Goal: Task Accomplishment & Management: Use online tool/utility

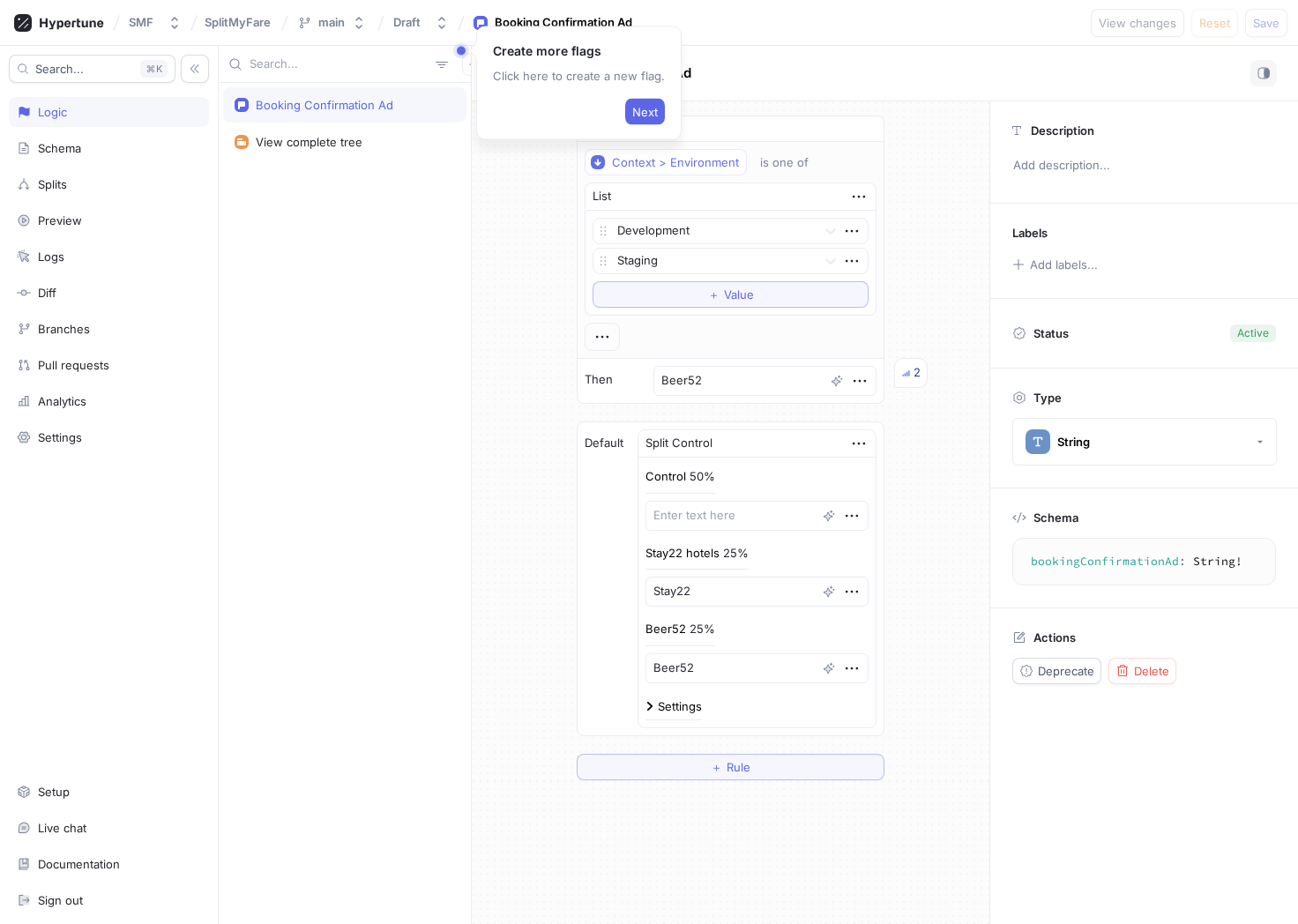
click at [753, 20] on div "SMF SplitMyFare main Draft Booking Confirmation Ad View changes Reset Save" at bounding box center [649, 22] width 1298 height 46
click at [696, 542] on div "Control 50% Stay22 hotels 25% Stay22 Beer52 25% Beer52" at bounding box center [757, 575] width 223 height 215
click at [748, 554] on div "25%" at bounding box center [736, 553] width 26 height 12
click at [728, 586] on textarea "Stay22" at bounding box center [757, 592] width 223 height 30
click at [714, 518] on textarea at bounding box center [757, 516] width 223 height 30
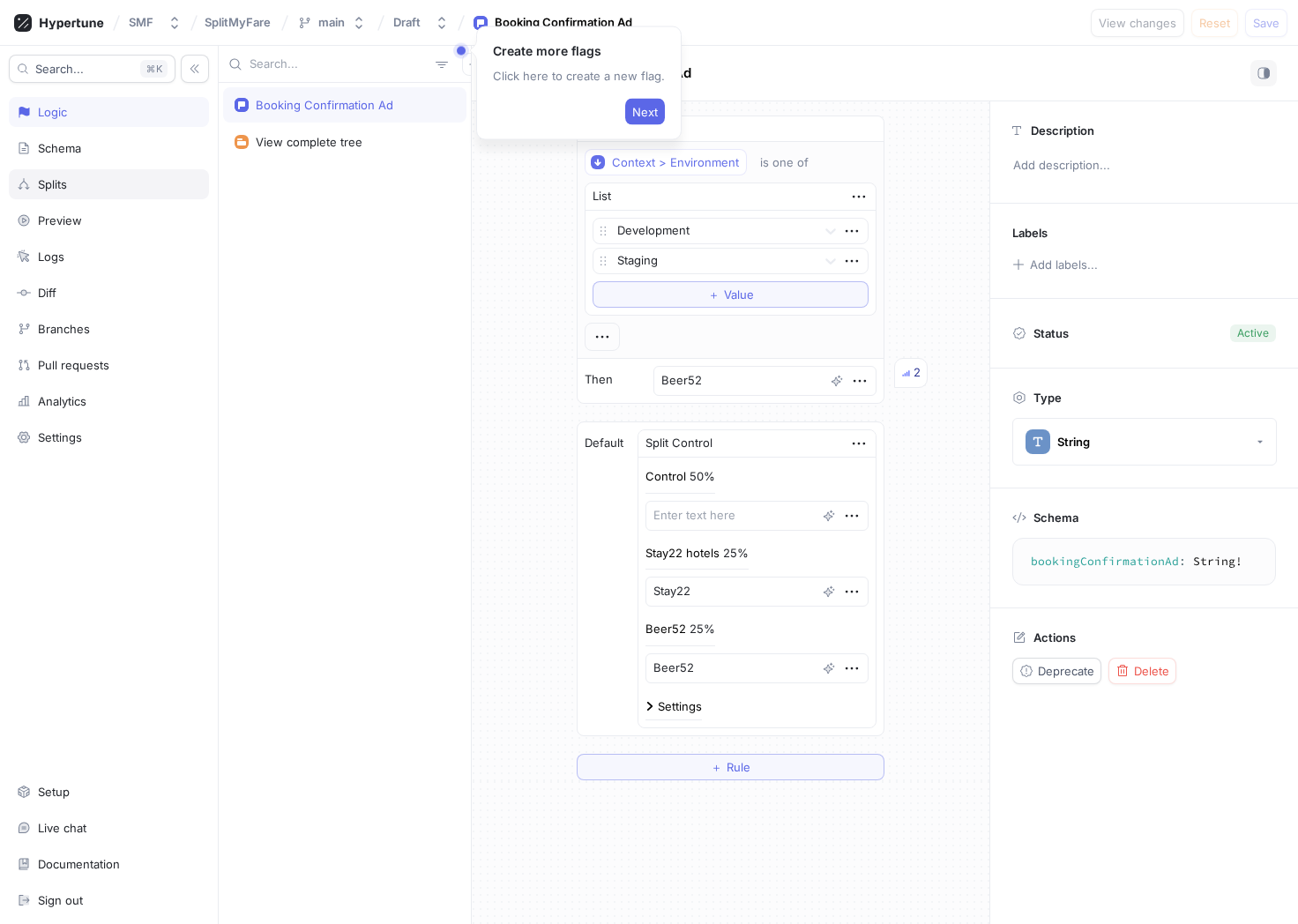
click at [89, 185] on div "Splits" at bounding box center [109, 184] width 184 height 14
click at [88, 396] on div "Analytics" at bounding box center [109, 401] width 184 height 14
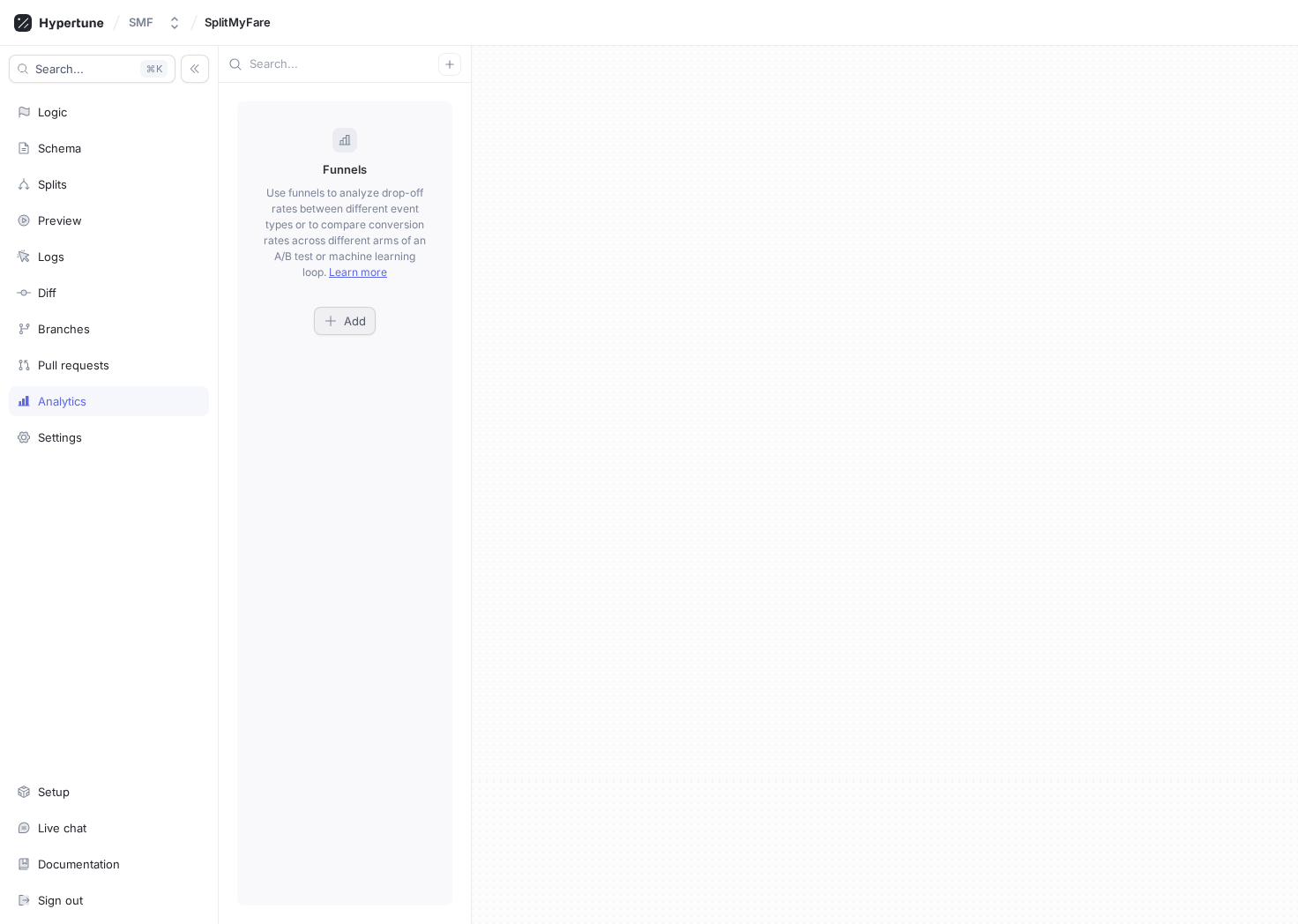
click at [341, 320] on div "Add" at bounding box center [344, 321] width 42 height 14
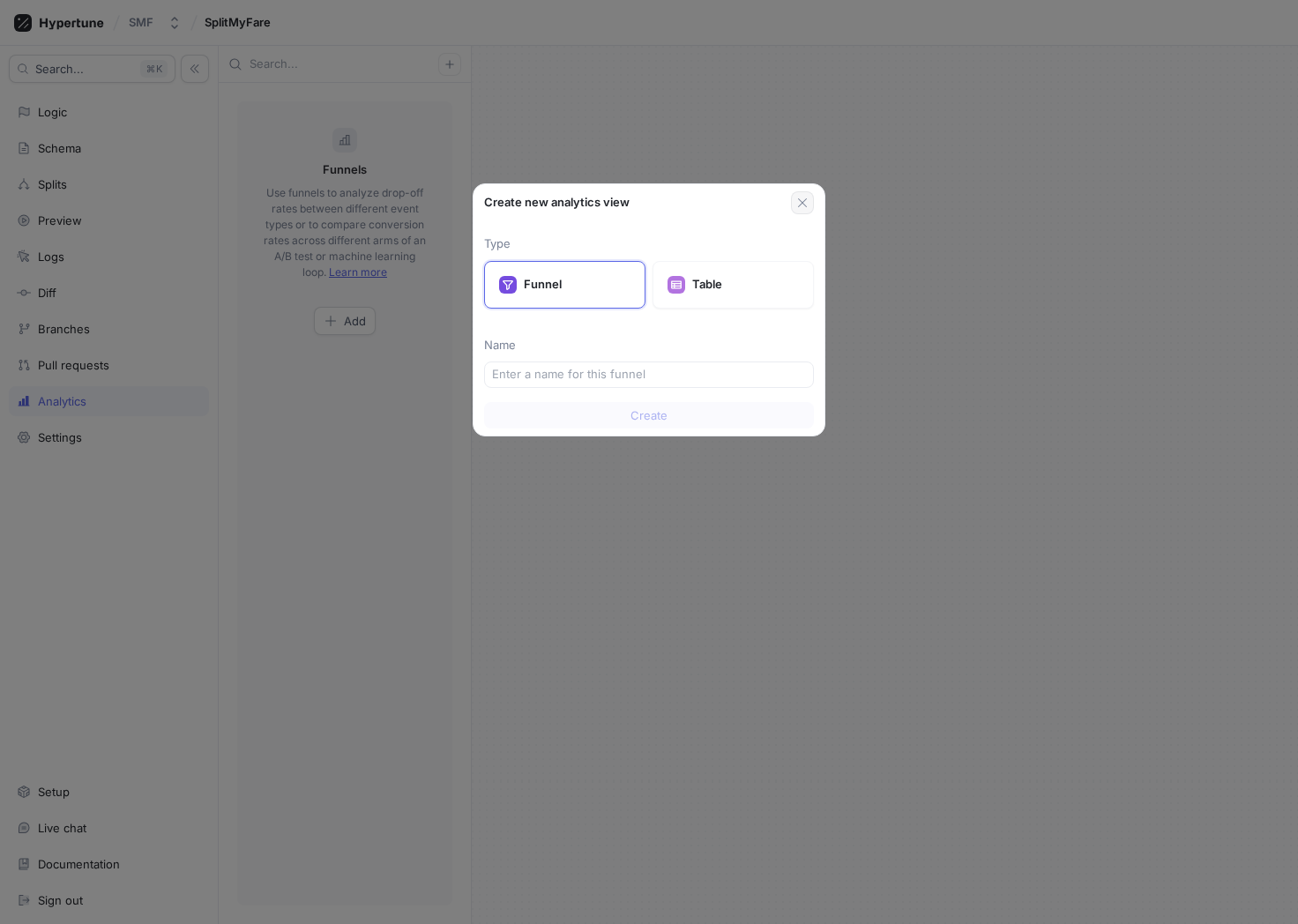
click at [806, 198] on icon "button" at bounding box center [803, 203] width 9 height 9
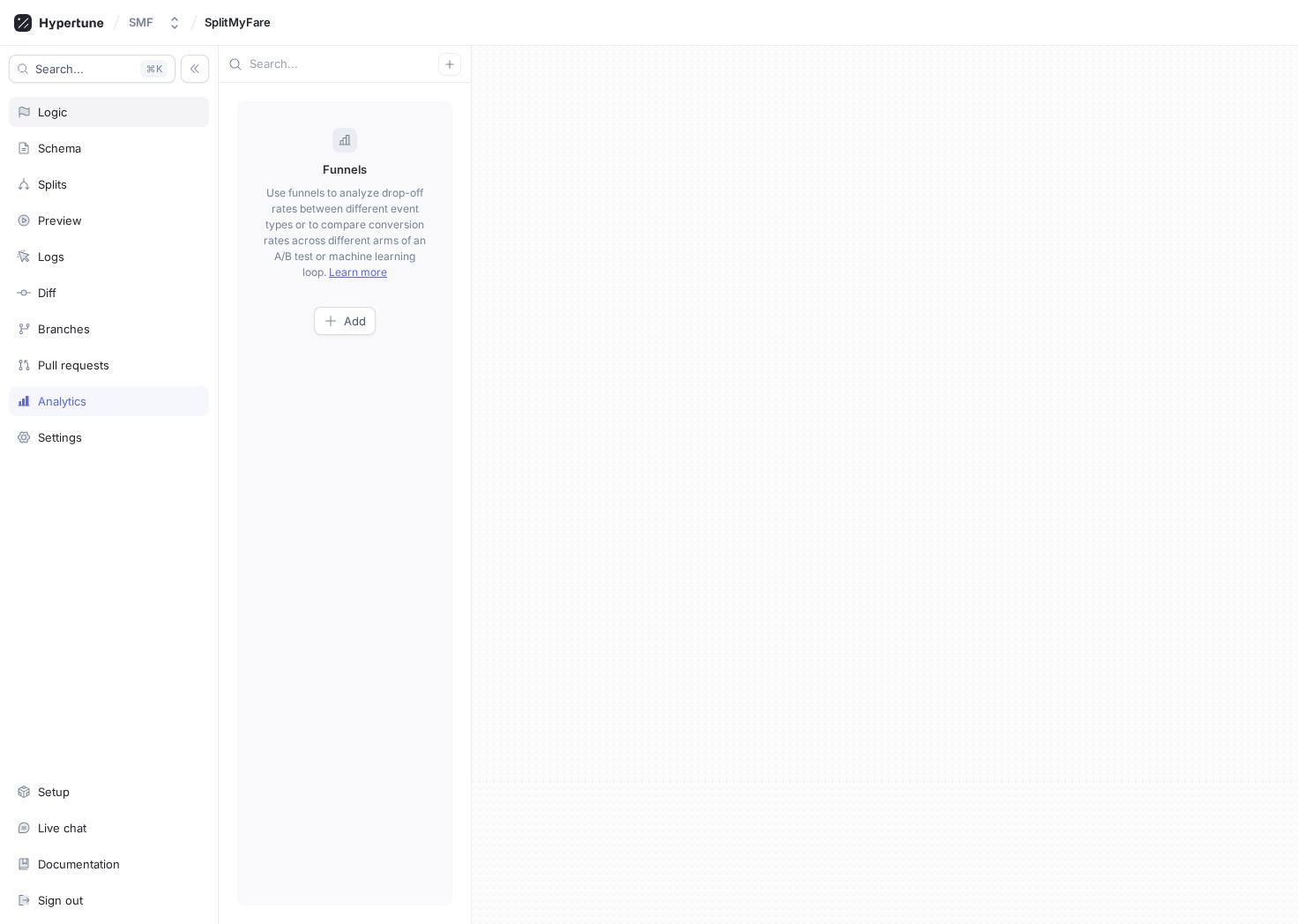
click at [62, 112] on div "Logic" at bounding box center [52, 112] width 29 height 14
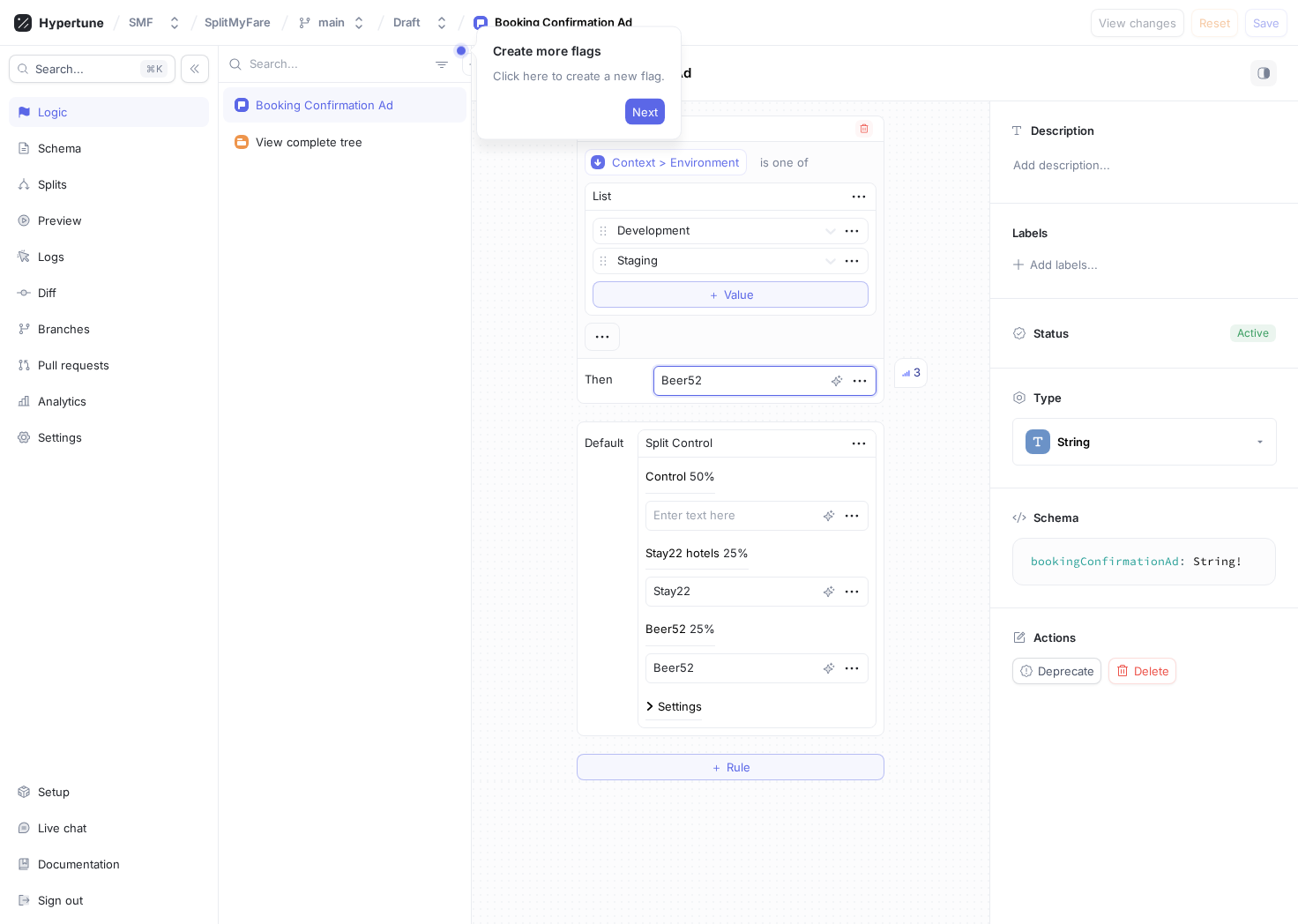
drag, startPoint x: 726, startPoint y: 387, endPoint x: 638, endPoint y: 387, distance: 88.0
click at [638, 387] on div "Then Beer52 3" at bounding box center [730, 380] width 306 height 44
type textarea "x"
type textarea "S"
type textarea "x"
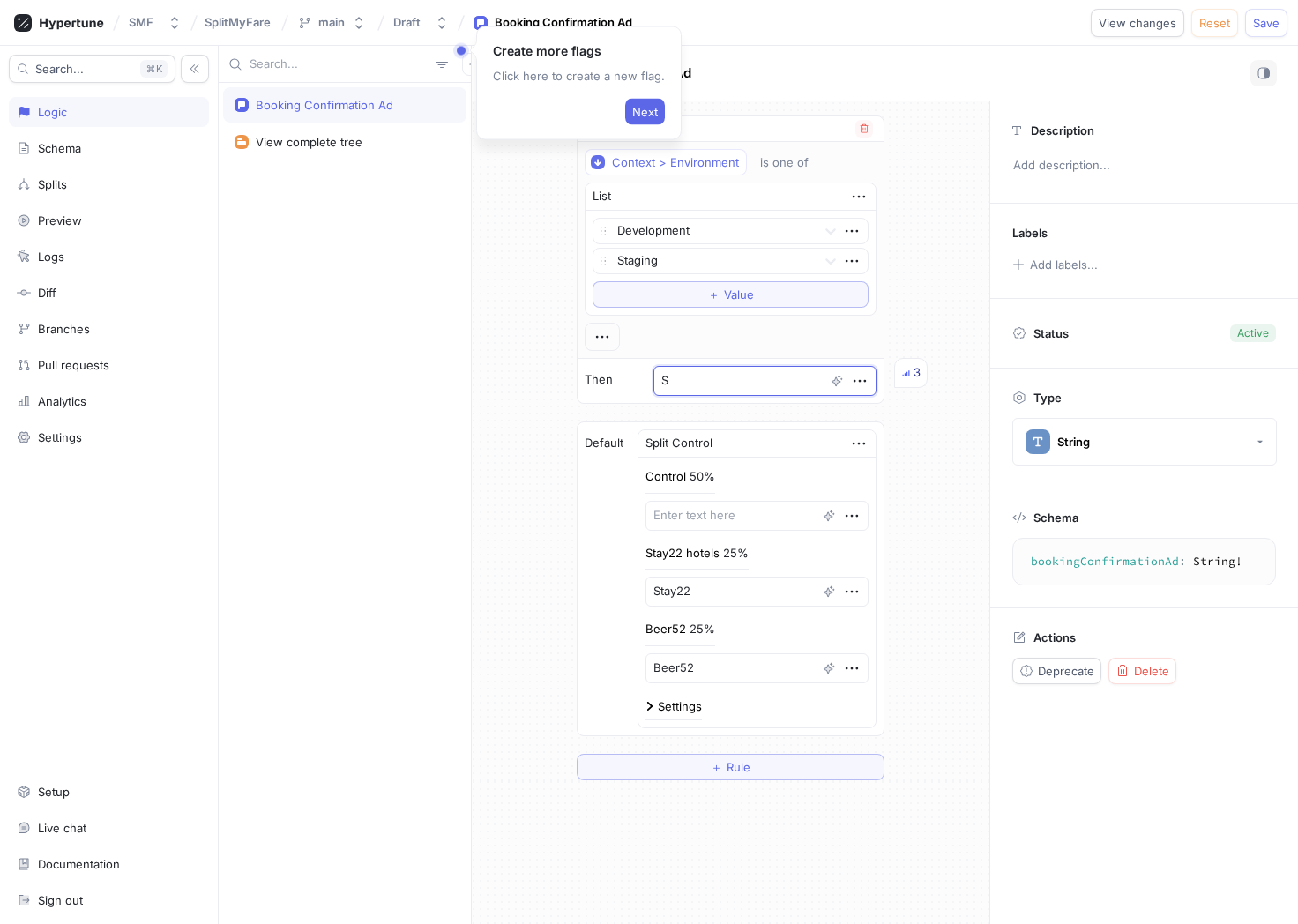
type textarea "St"
type textarea "x"
type textarea "Sta"
type textarea "x"
type textarea "Stay"
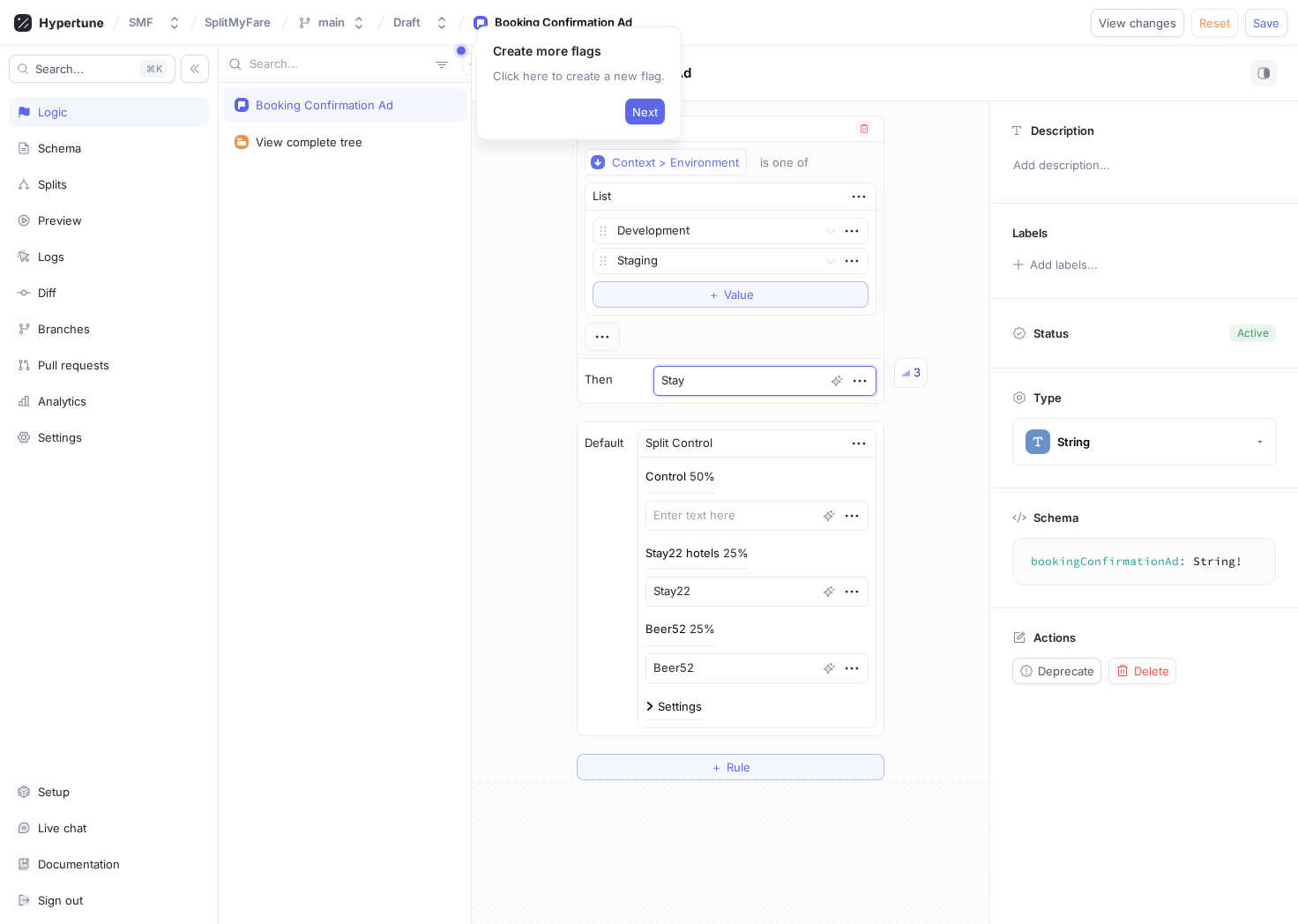
type textarea "x"
type textarea "Stay2"
type textarea "x"
type textarea "Stay22"
click at [1270, 21] on span "Save" at bounding box center [1266, 23] width 27 height 11
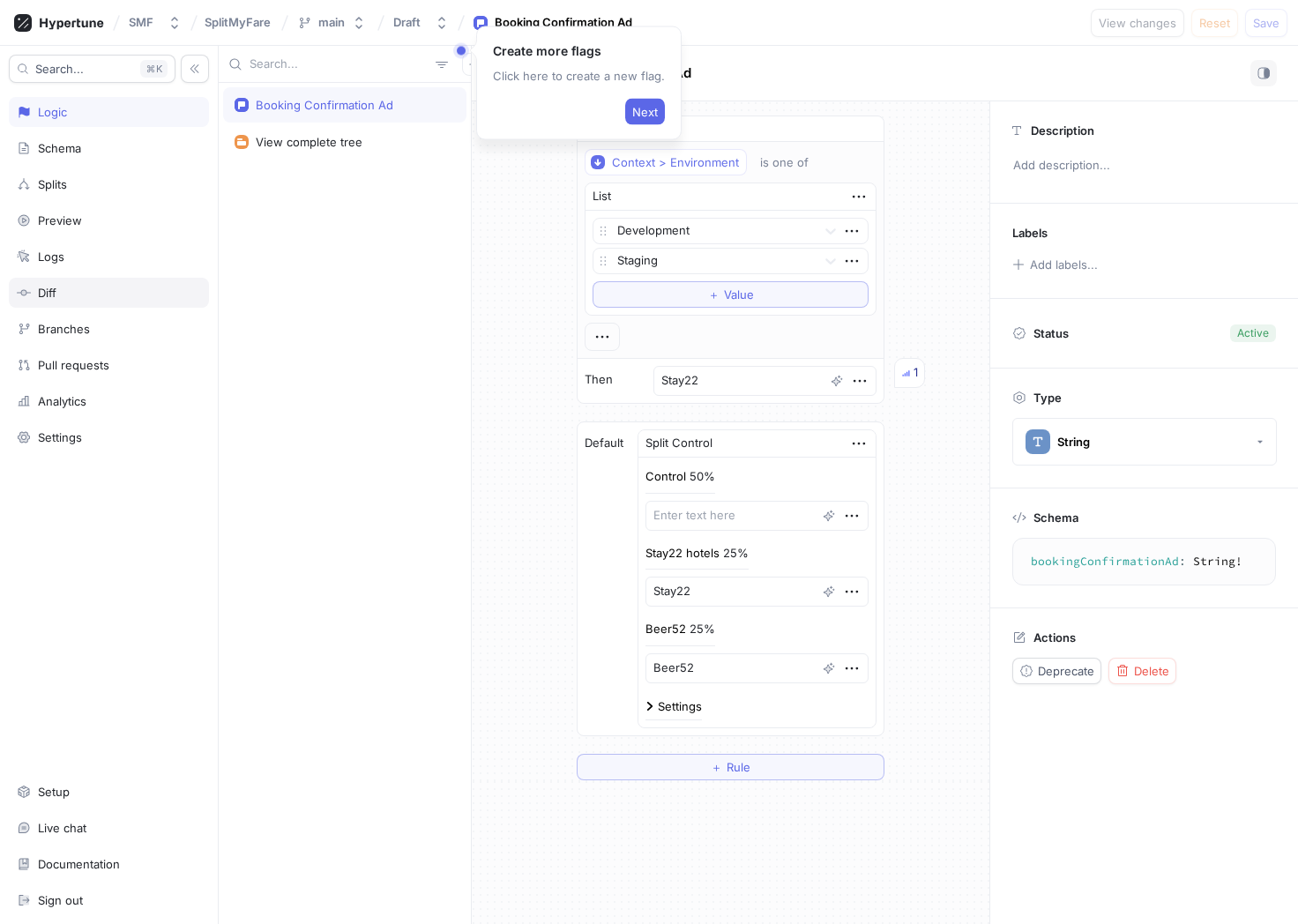
type textarea "x"
